Goal: Task Accomplishment & Management: Use online tool/utility

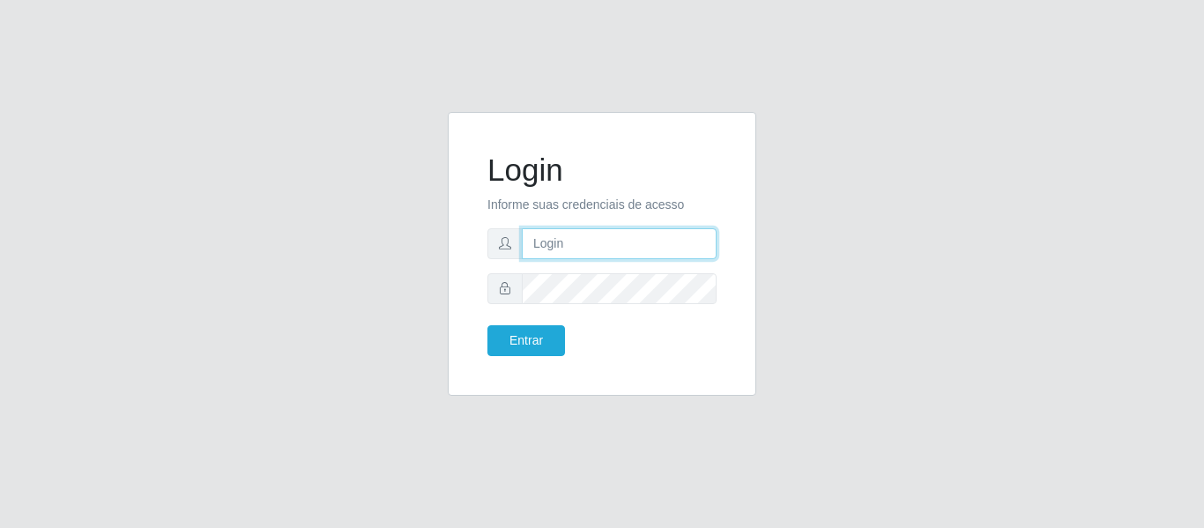
click at [611, 242] on input "text" at bounding box center [619, 243] width 195 height 31
type input "[EMAIL_ADDRESS][DOMAIN_NAME]"
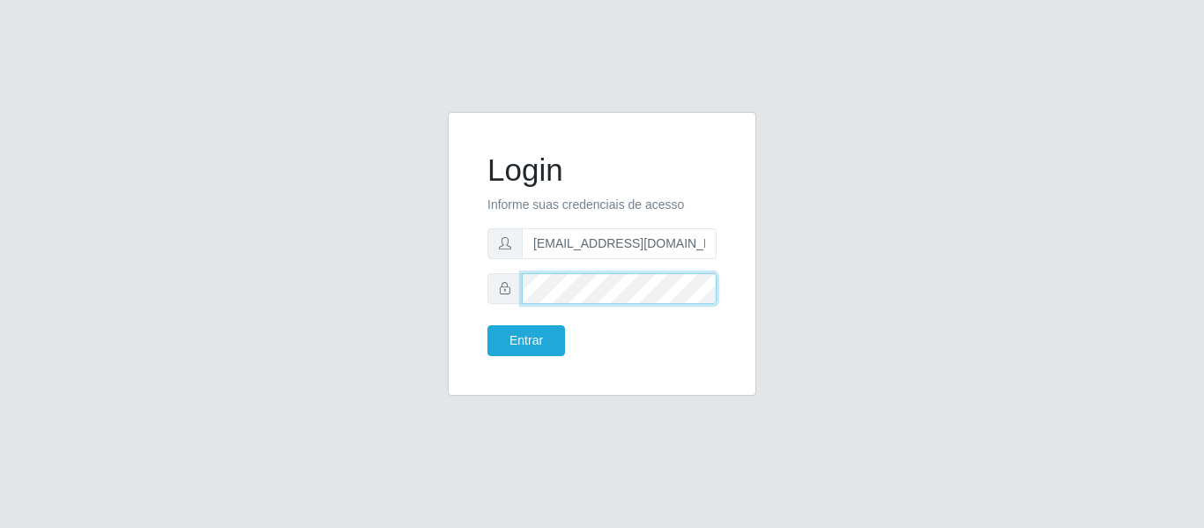
click at [488, 325] on button "Entrar" at bounding box center [527, 340] width 78 height 31
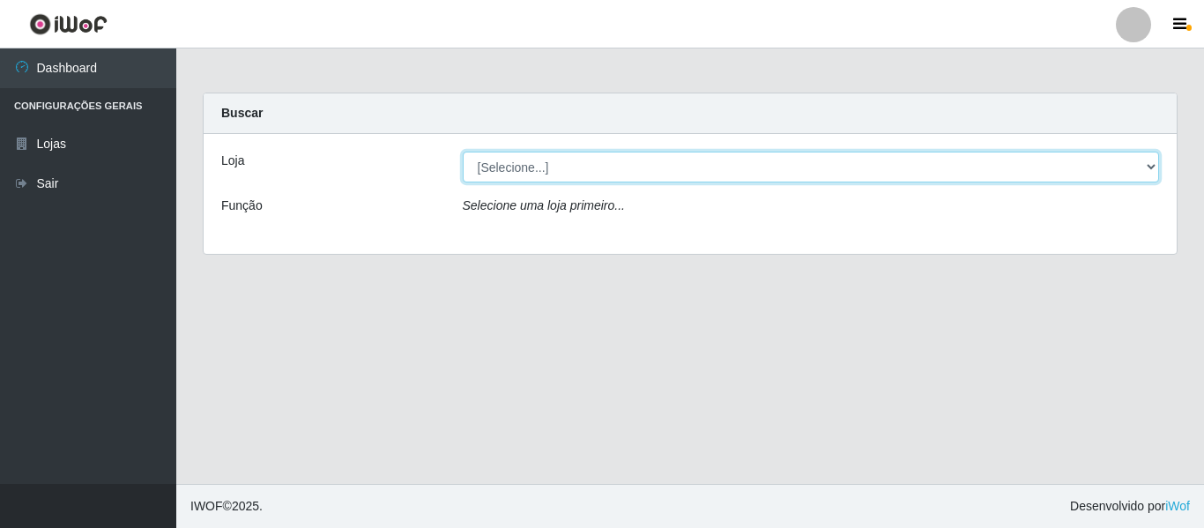
click at [1152, 166] on select "[Selecione...] BomQueSó Agreste - Loja 2" at bounding box center [811, 167] width 697 height 31
select select "214"
click at [463, 152] on select "[Selecione...] BomQueSó Agreste - Loja 2" at bounding box center [811, 167] width 697 height 31
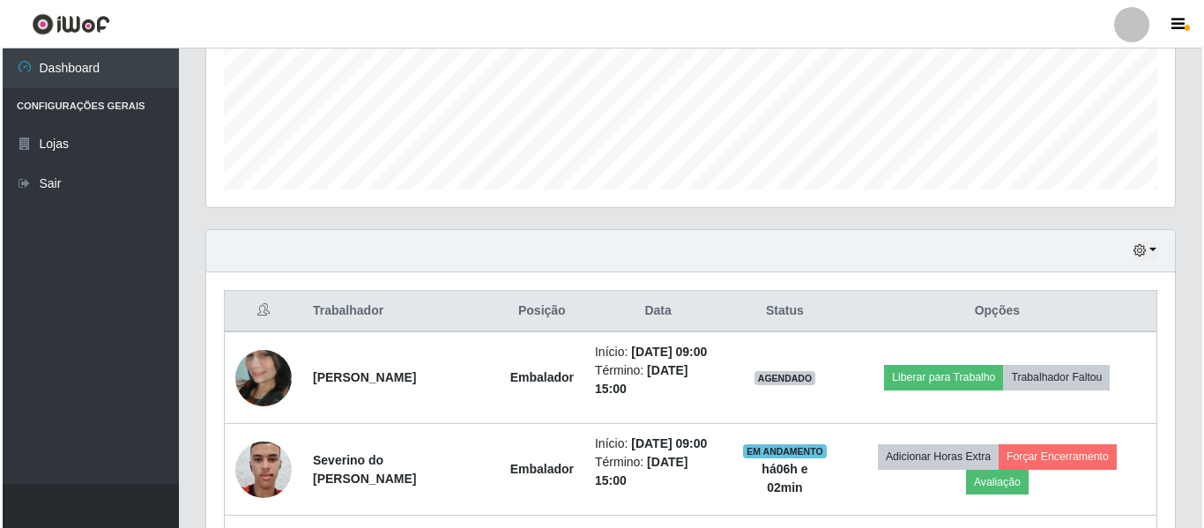
scroll to position [705, 0]
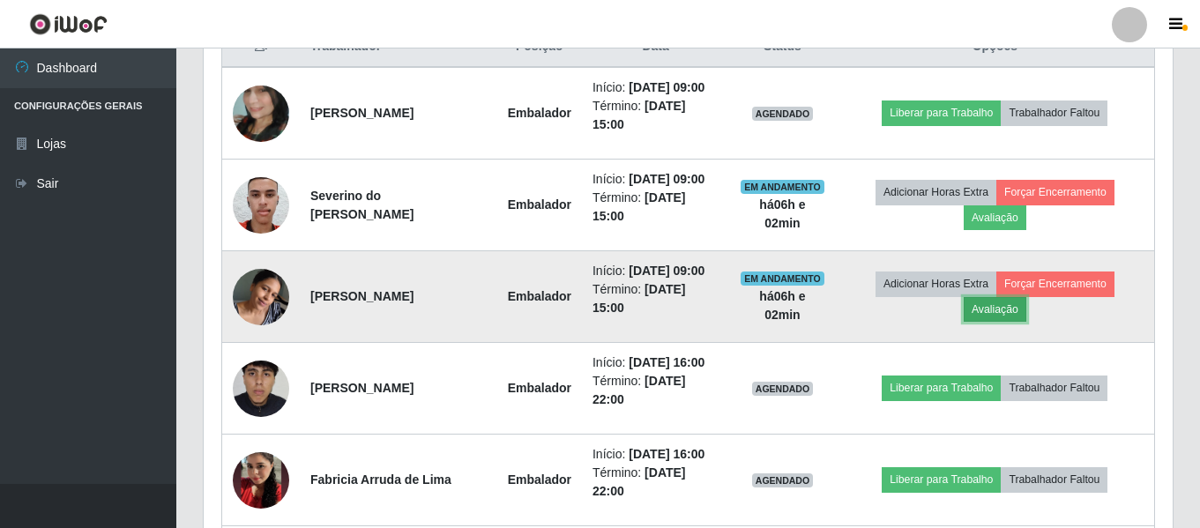
click at [980, 314] on button "Avaliação" at bounding box center [995, 309] width 63 height 25
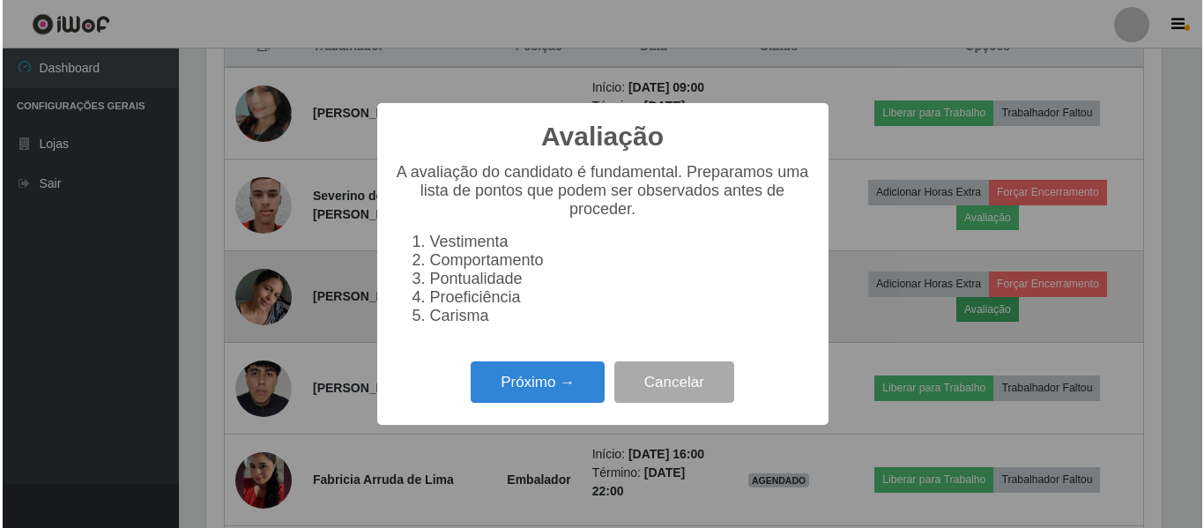
scroll to position [366, 960]
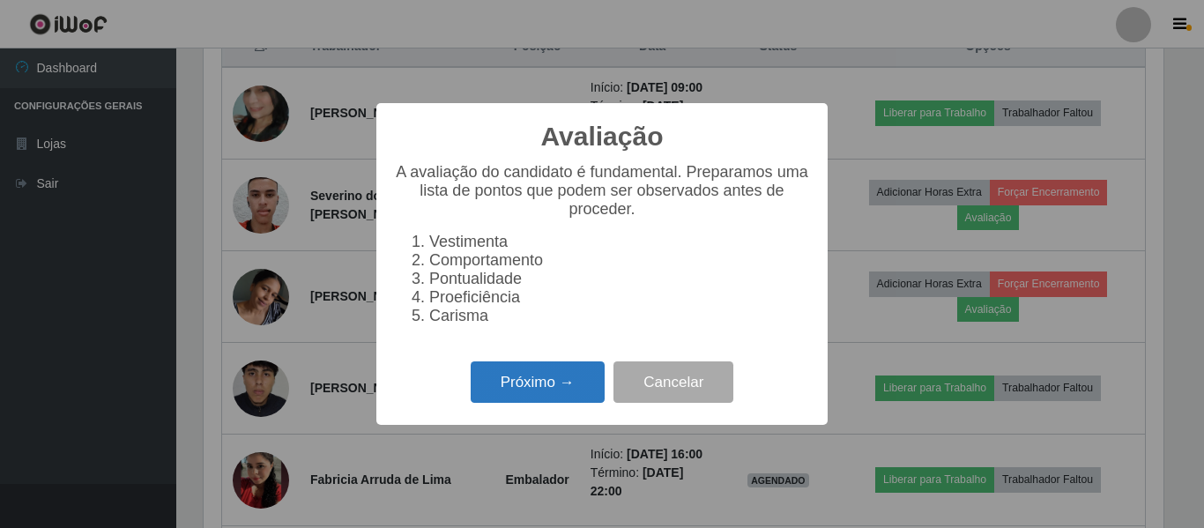
click at [551, 389] on button "Próximo →" at bounding box center [538, 382] width 134 height 41
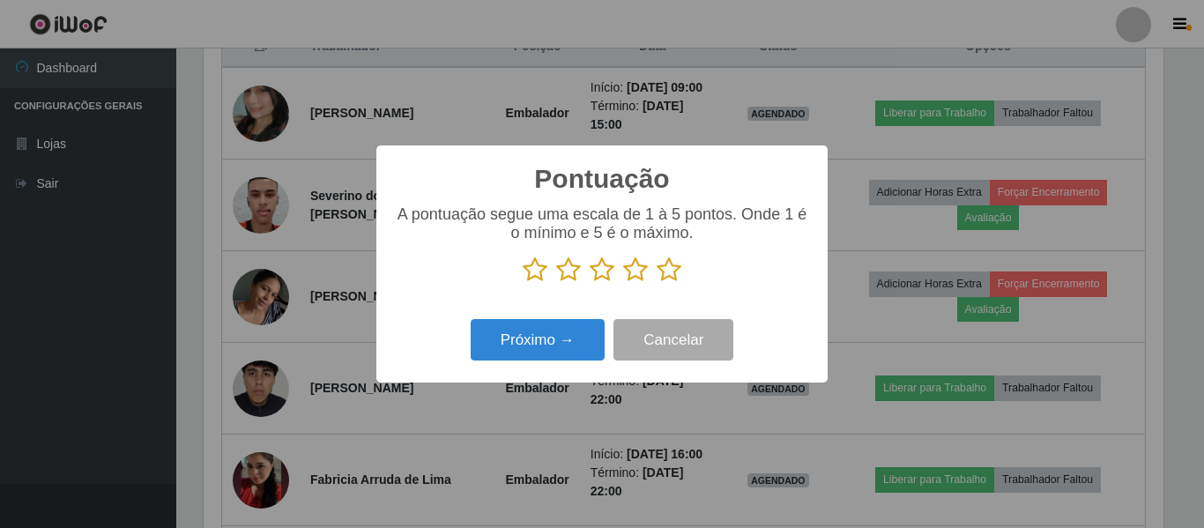
scroll to position [881377, 880782]
click at [674, 270] on icon at bounding box center [669, 270] width 25 height 26
click at [657, 283] on input "radio" at bounding box center [657, 283] width 0 height 0
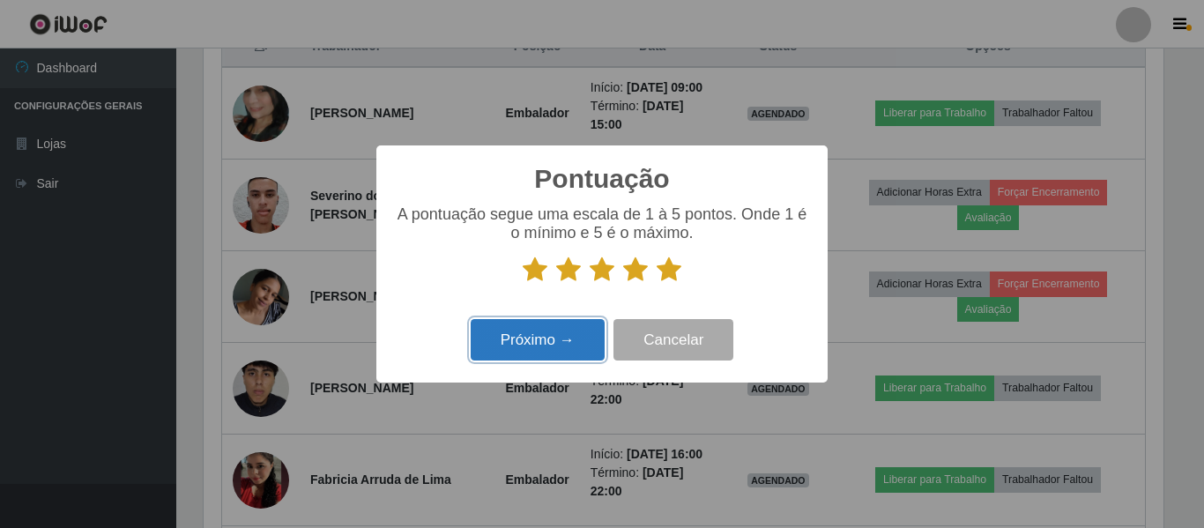
click at [554, 343] on button "Próximo →" at bounding box center [538, 339] width 134 height 41
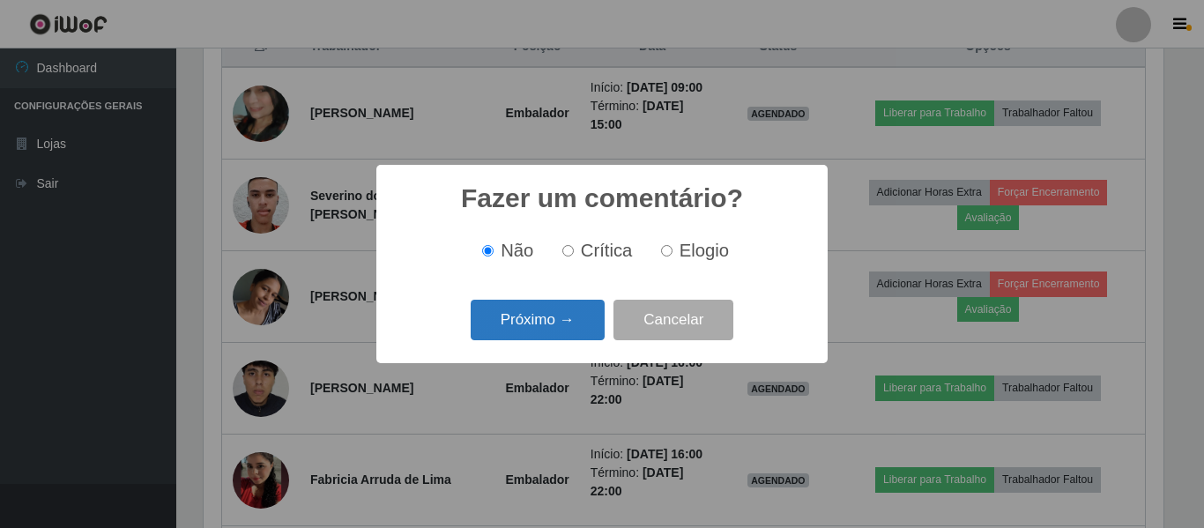
click at [559, 332] on button "Próximo →" at bounding box center [538, 320] width 134 height 41
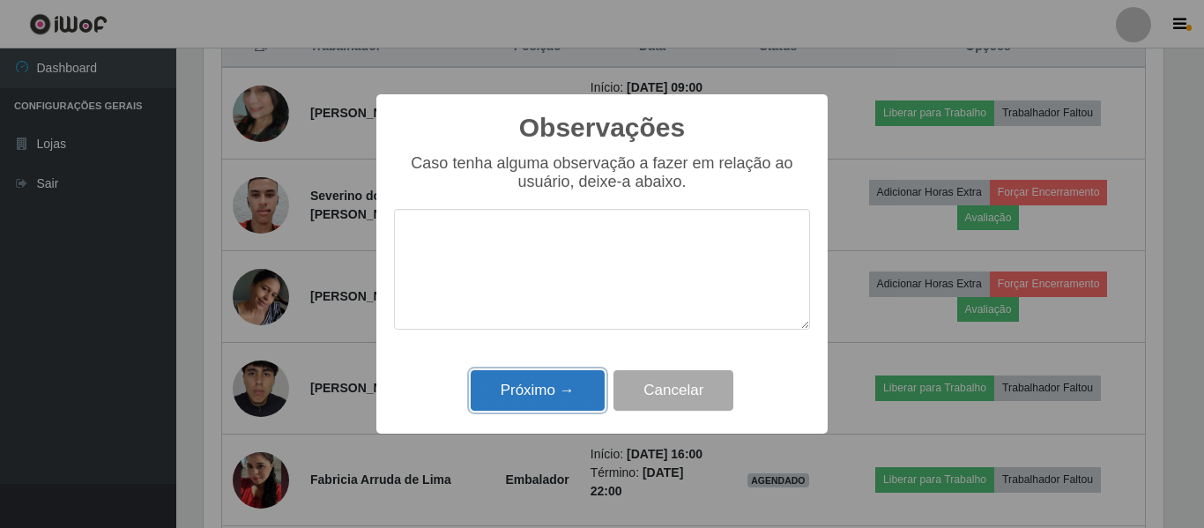
click at [528, 391] on button "Próximo →" at bounding box center [538, 390] width 134 height 41
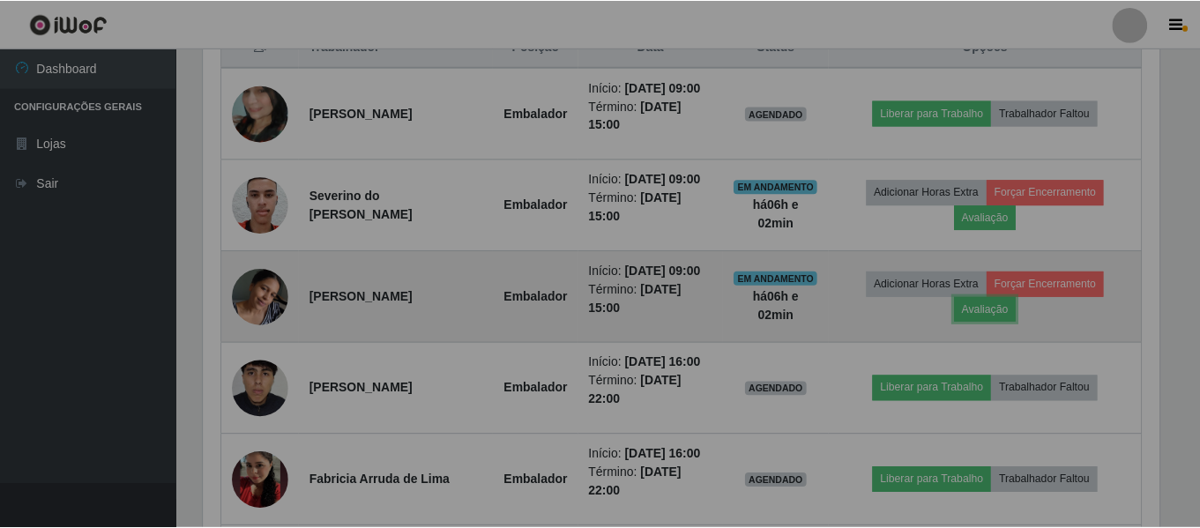
scroll to position [366, 969]
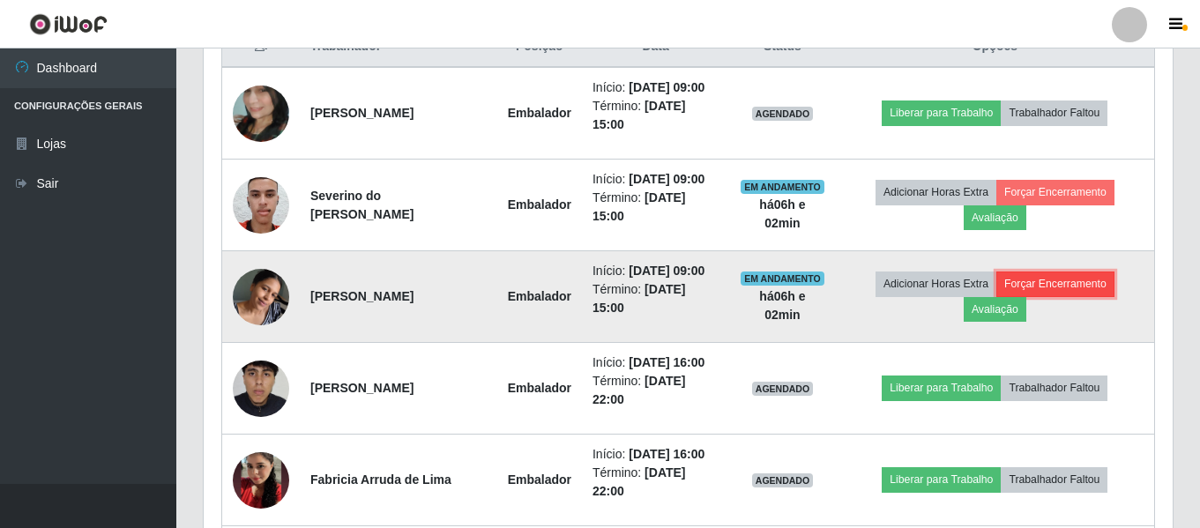
click at [1052, 273] on button "Forçar Encerramento" at bounding box center [1055, 284] width 118 height 25
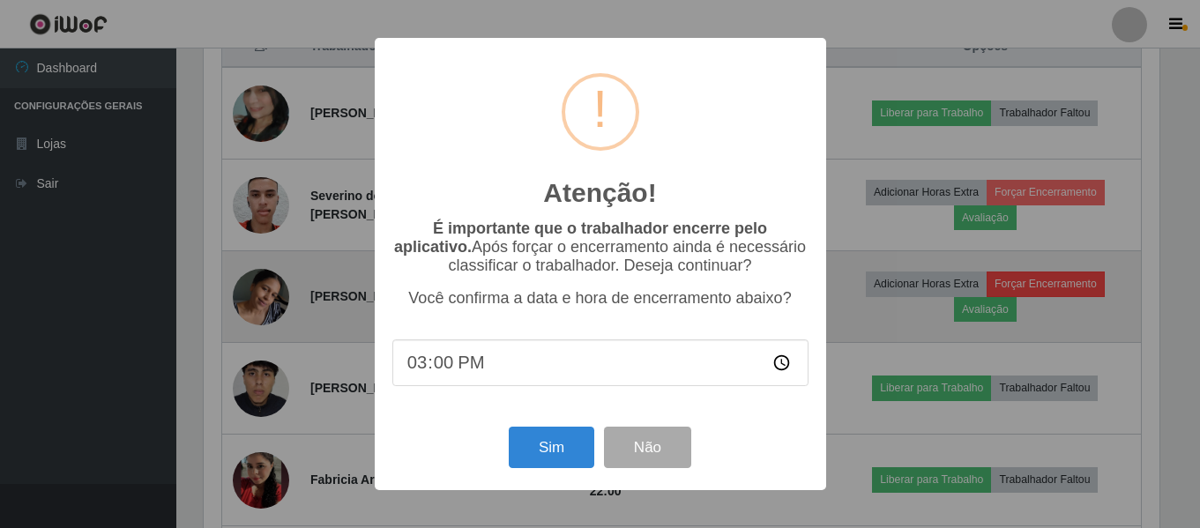
scroll to position [366, 960]
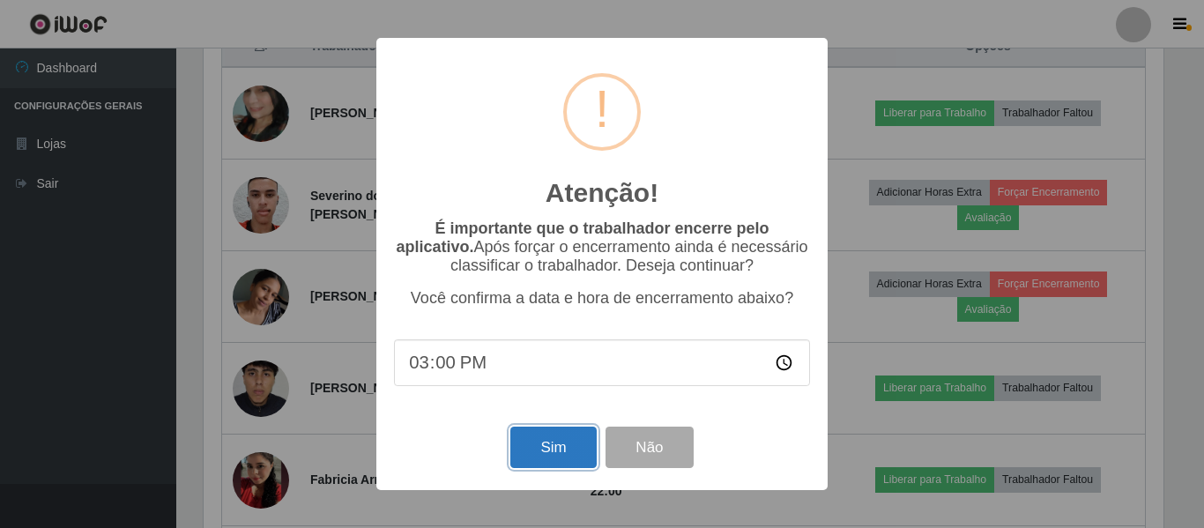
click at [539, 446] on button "Sim" at bounding box center [554, 447] width 86 height 41
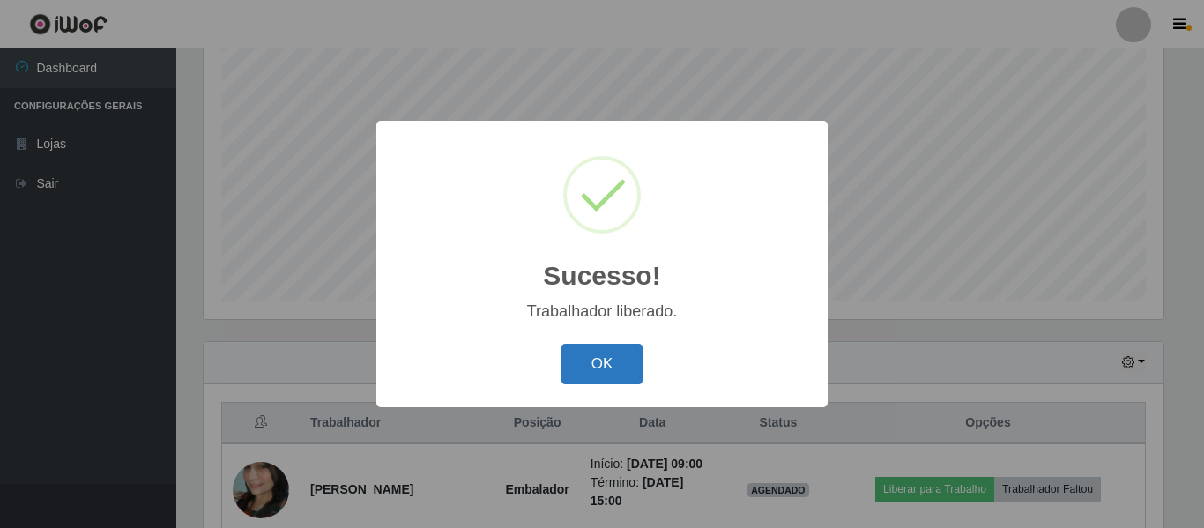
click at [606, 367] on button "OK" at bounding box center [603, 364] width 82 height 41
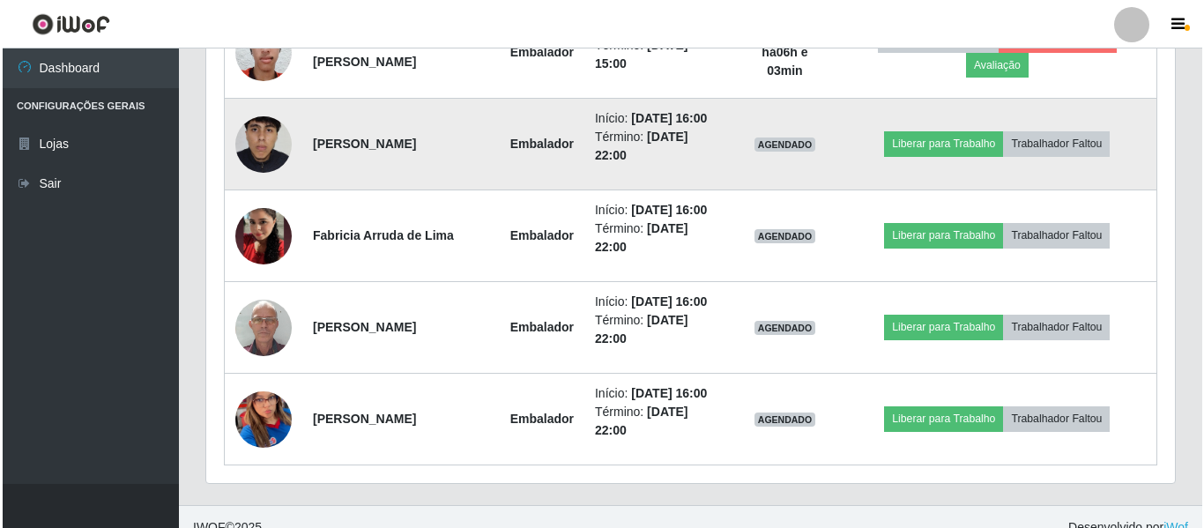
scroll to position [682, 0]
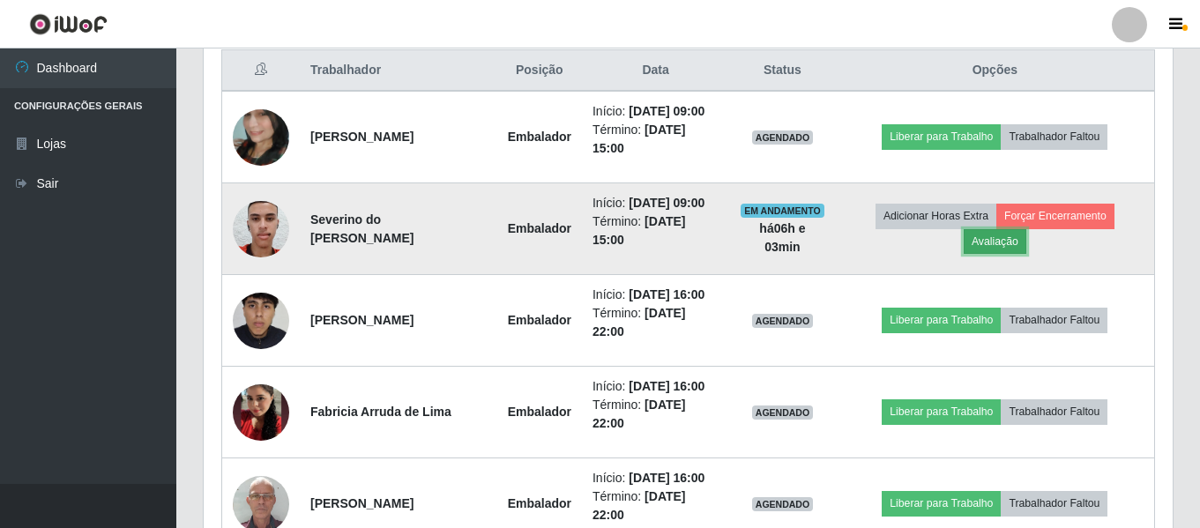
click at [1023, 243] on button "Avaliação" at bounding box center [995, 241] width 63 height 25
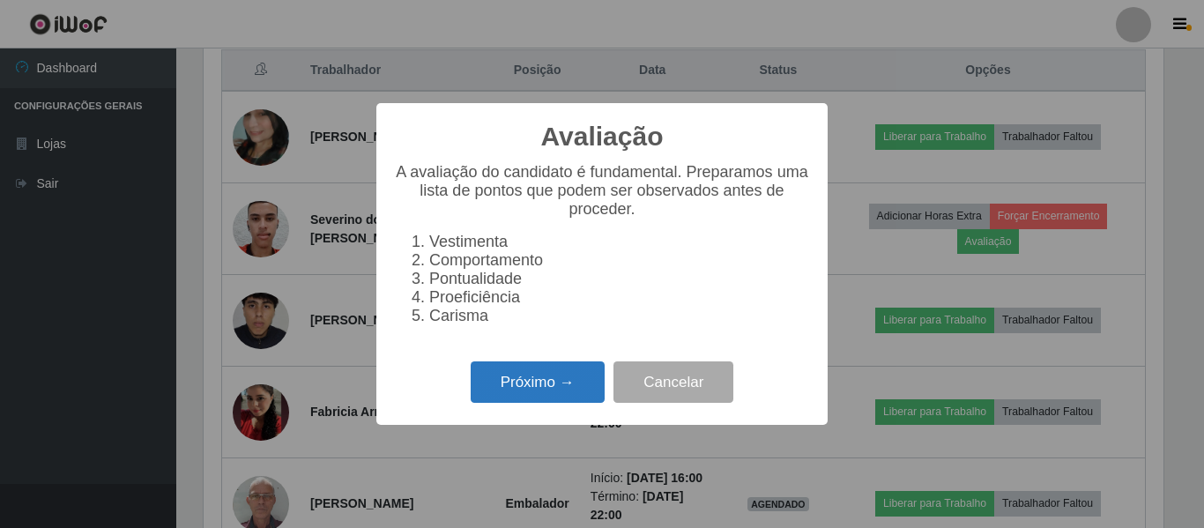
click at [511, 403] on button "Próximo →" at bounding box center [538, 382] width 134 height 41
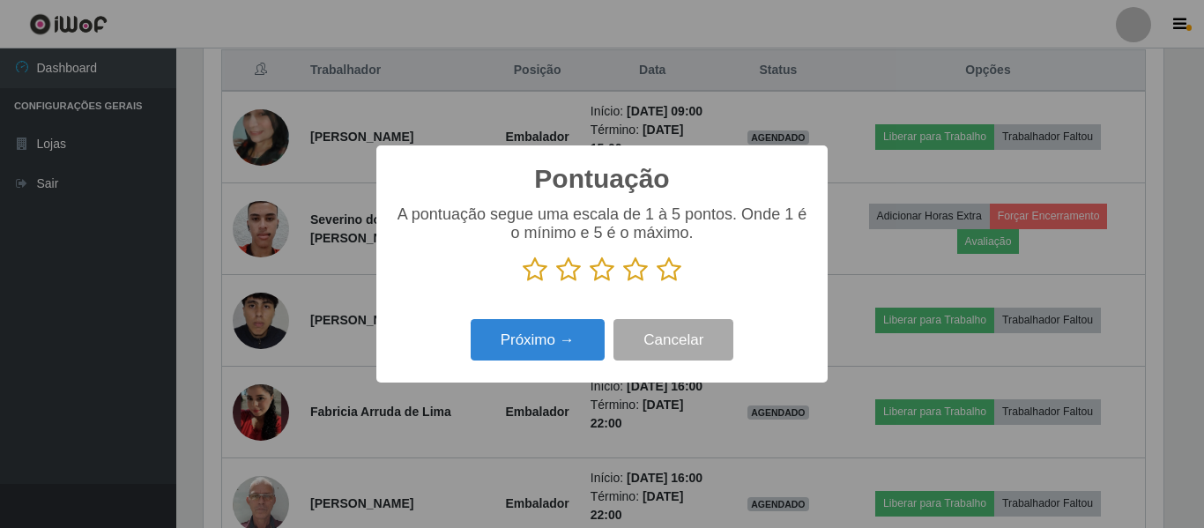
click at [665, 274] on icon at bounding box center [669, 270] width 25 height 26
click at [657, 283] on input "radio" at bounding box center [657, 283] width 0 height 0
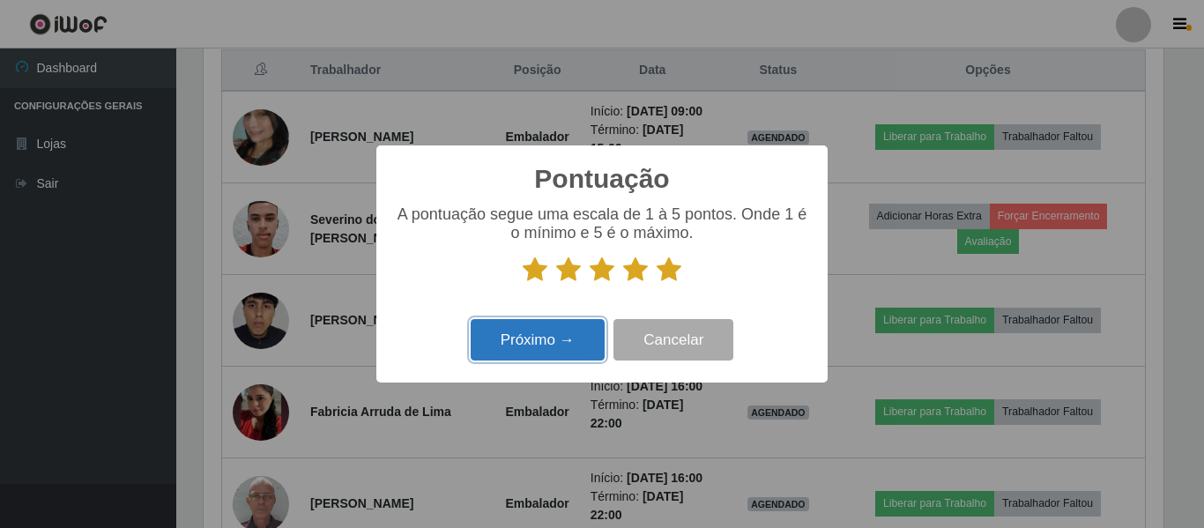
click at [577, 347] on button "Próximo →" at bounding box center [538, 339] width 134 height 41
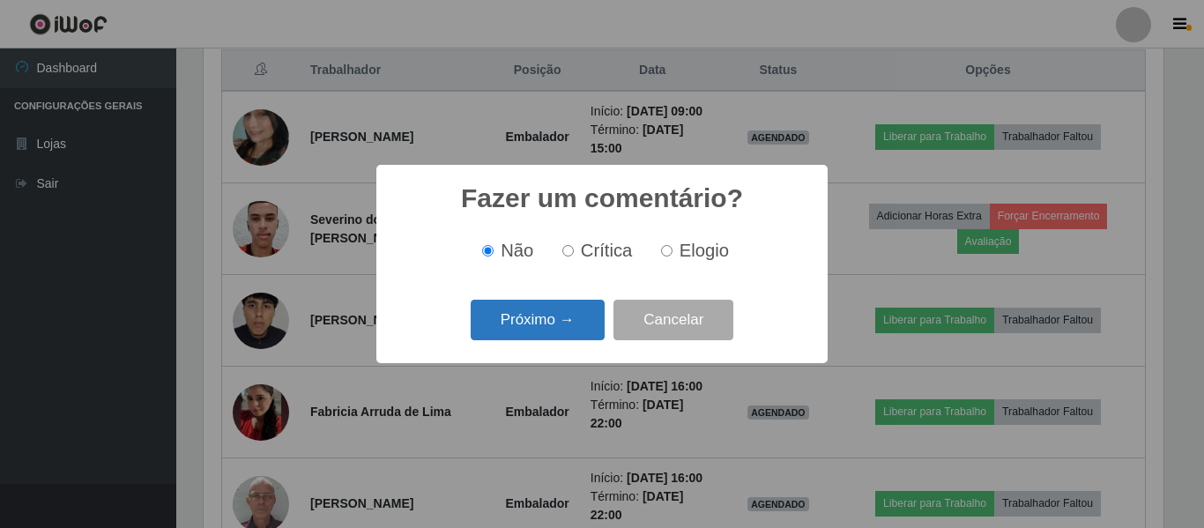
click at [559, 317] on button "Próximo →" at bounding box center [538, 320] width 134 height 41
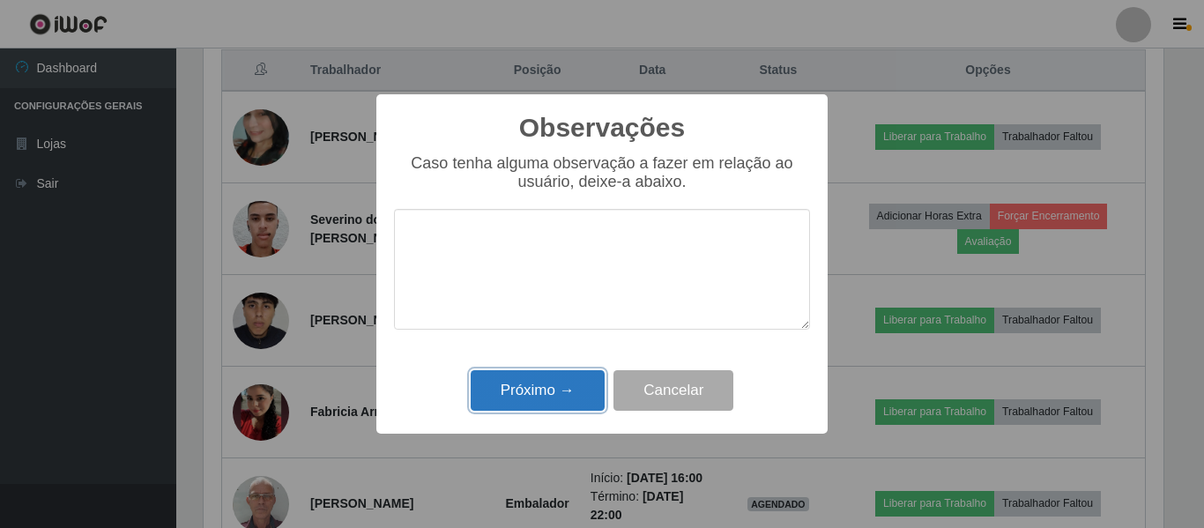
click at [526, 395] on button "Próximo →" at bounding box center [538, 390] width 134 height 41
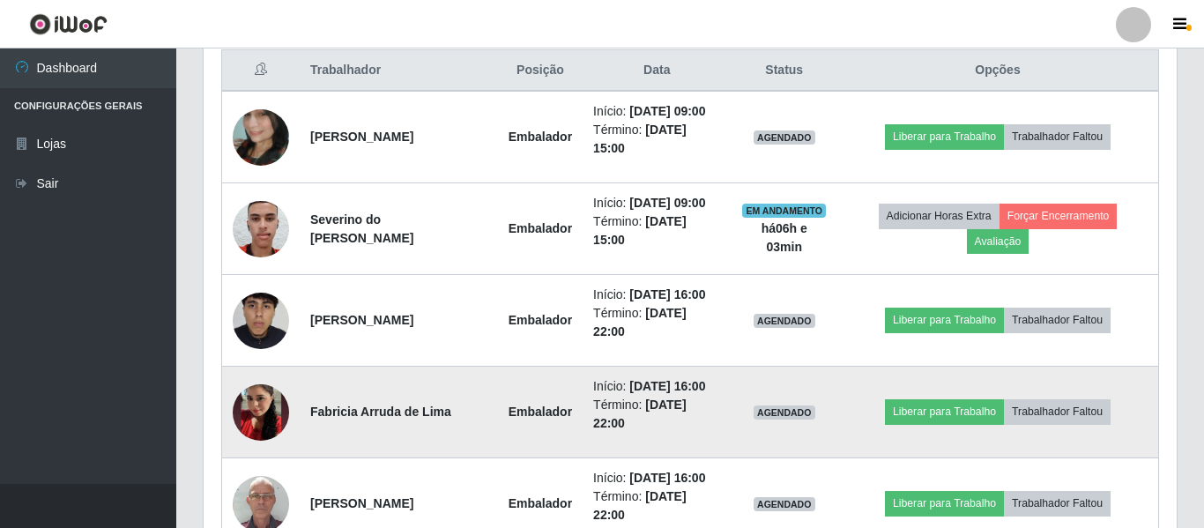
scroll to position [366, 969]
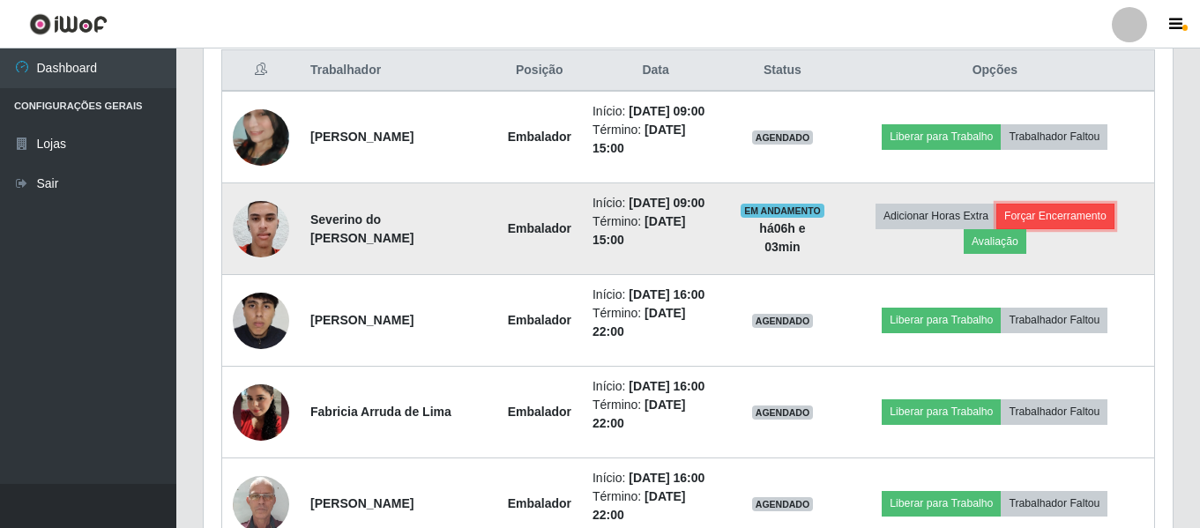
click at [1077, 217] on button "Forçar Encerramento" at bounding box center [1055, 216] width 118 height 25
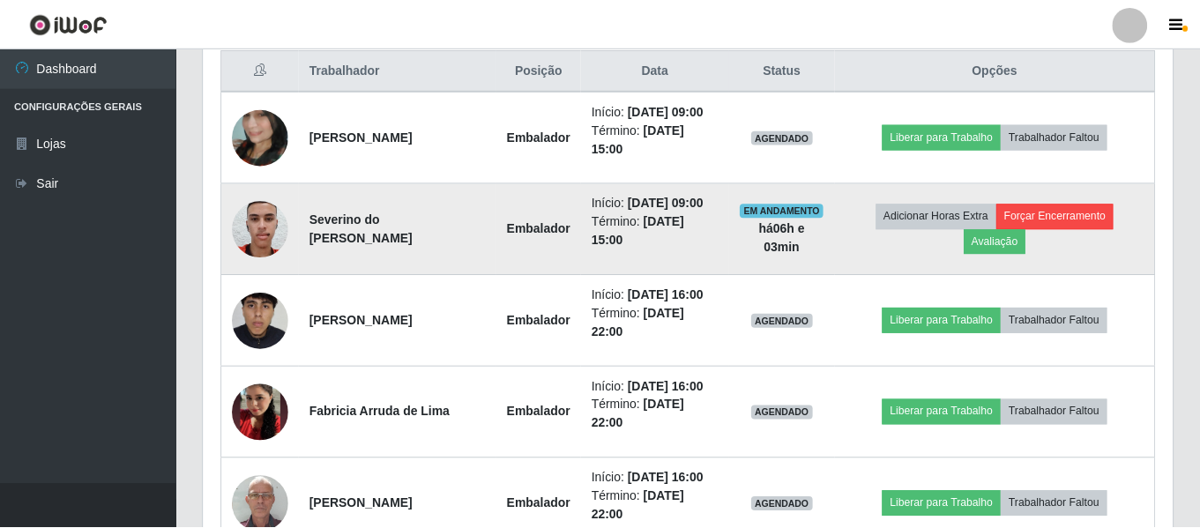
scroll to position [366, 960]
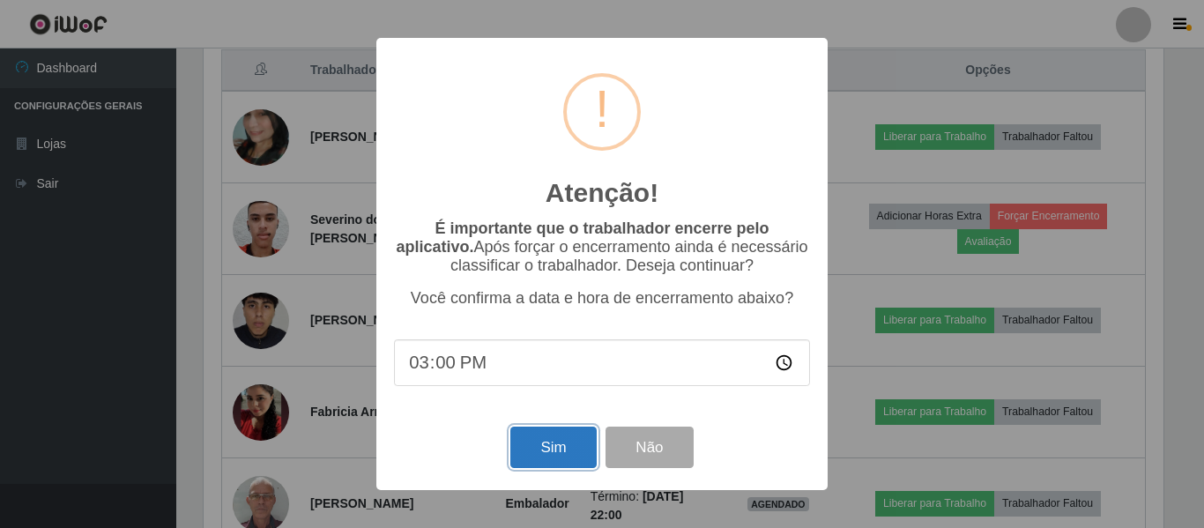
click at [550, 444] on button "Sim" at bounding box center [554, 447] width 86 height 41
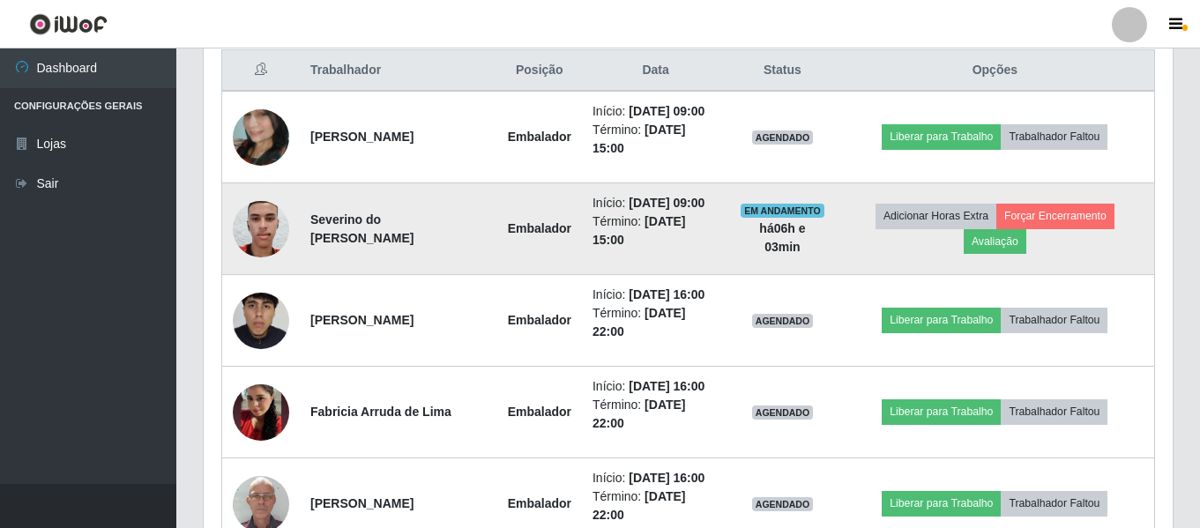
scroll to position [0, 0]
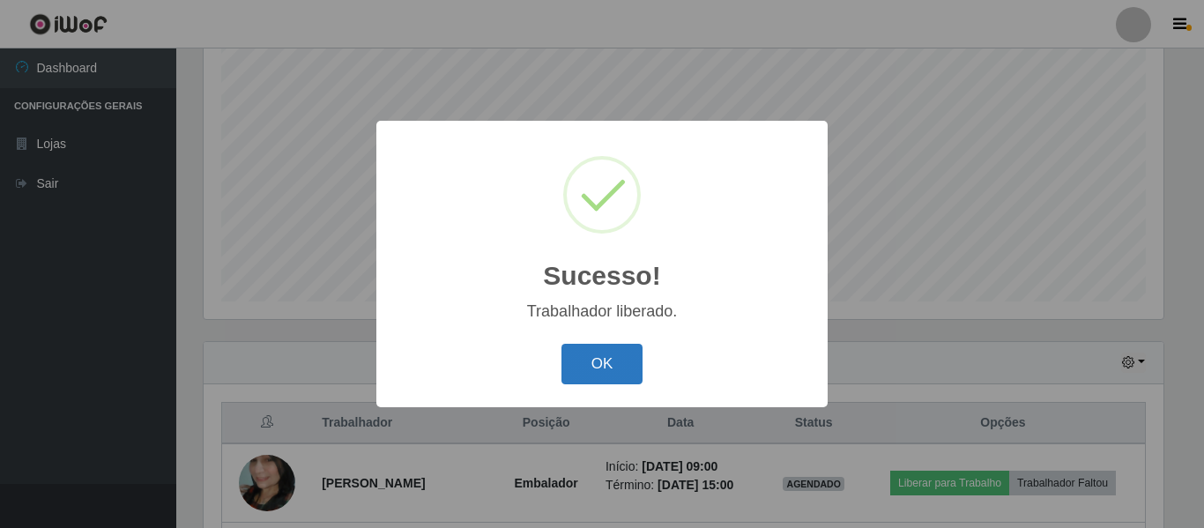
click at [587, 347] on button "OK" at bounding box center [603, 364] width 82 height 41
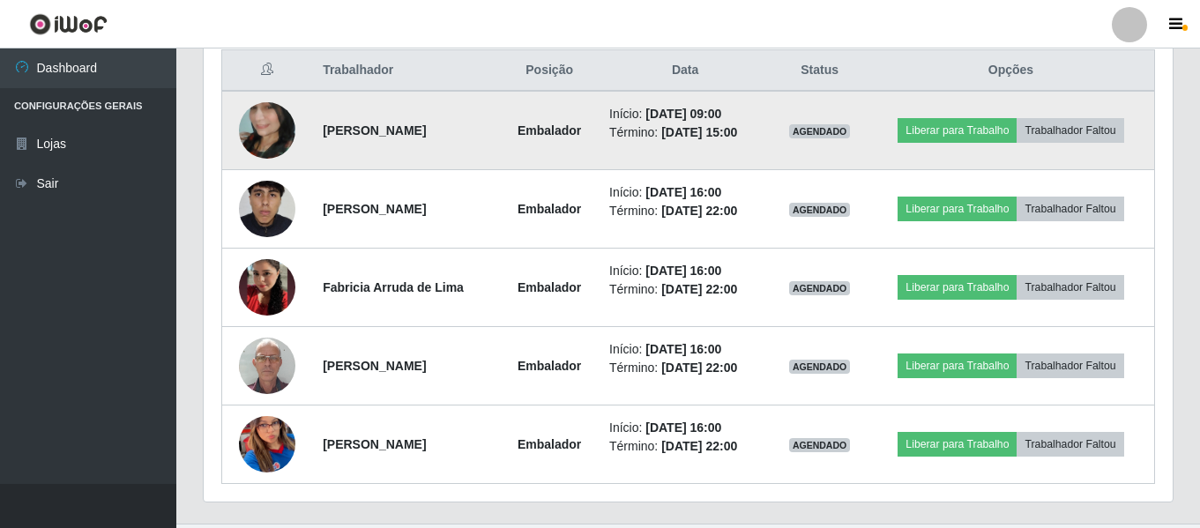
click at [253, 131] on img at bounding box center [267, 130] width 56 height 101
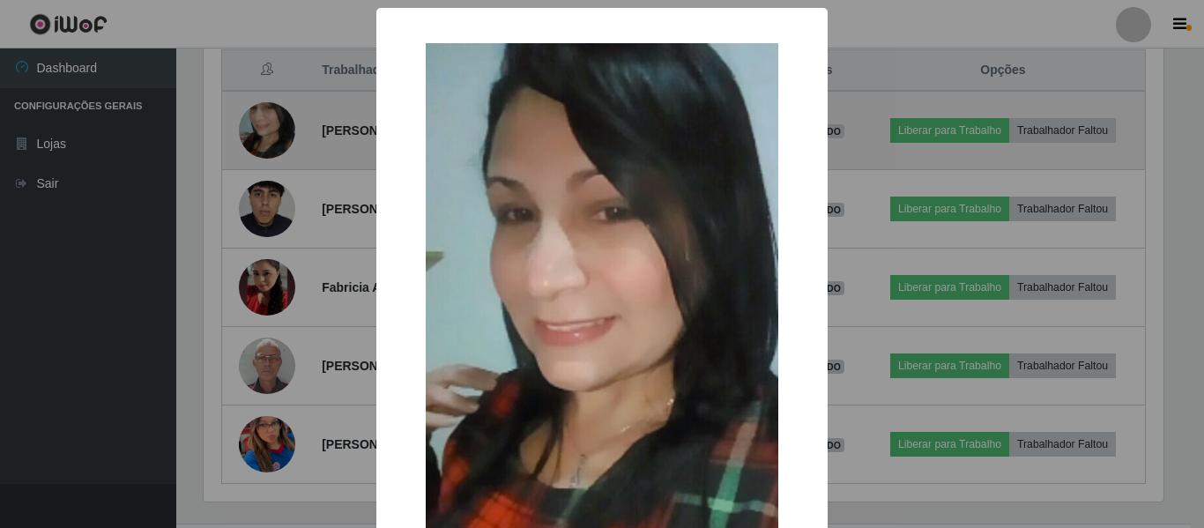
click at [253, 131] on div "× OK Cancel" at bounding box center [602, 264] width 1204 height 528
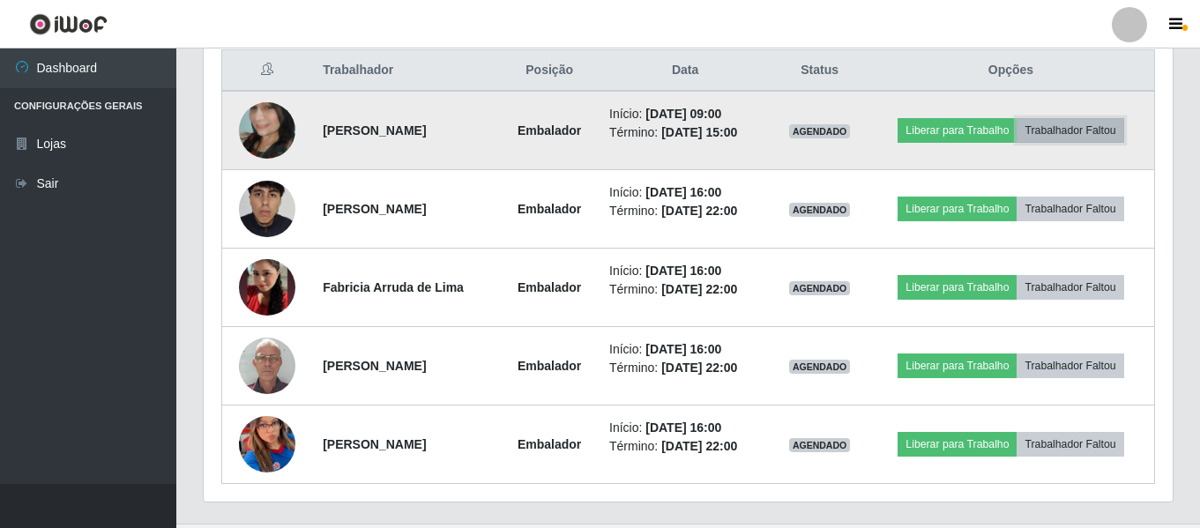
click at [1095, 132] on button "Trabalhador Faltou" at bounding box center [1070, 130] width 107 height 25
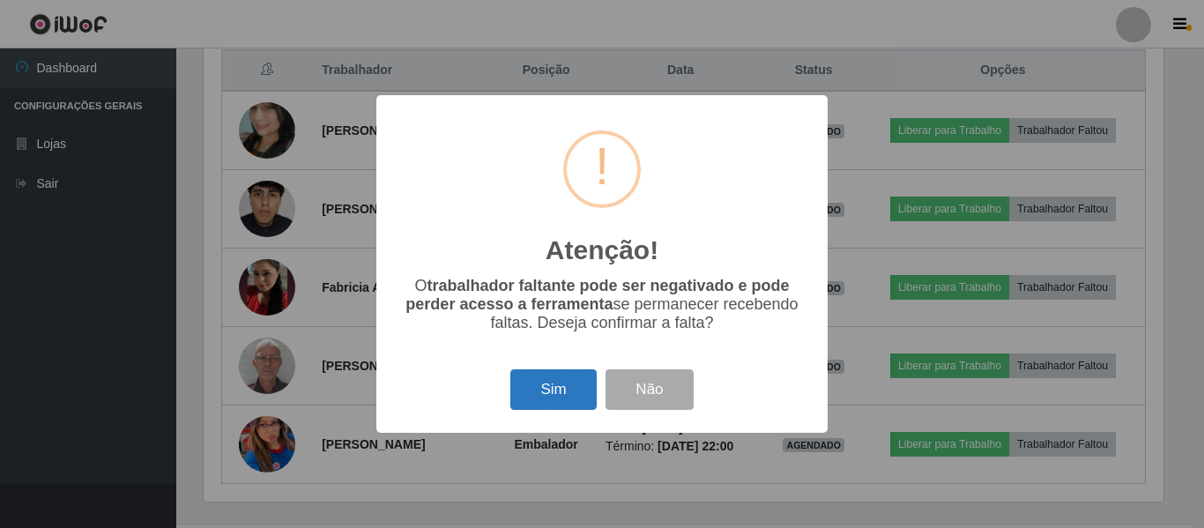
click at [532, 392] on button "Sim" at bounding box center [554, 389] width 86 height 41
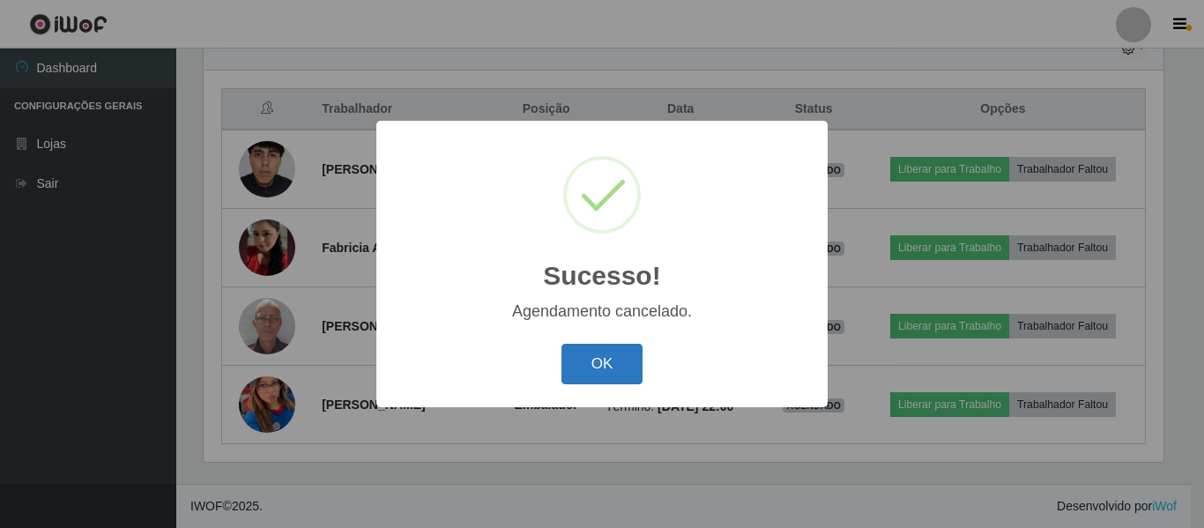
click at [587, 362] on button "OK" at bounding box center [603, 364] width 82 height 41
